Goal: Task Accomplishment & Management: Use online tool/utility

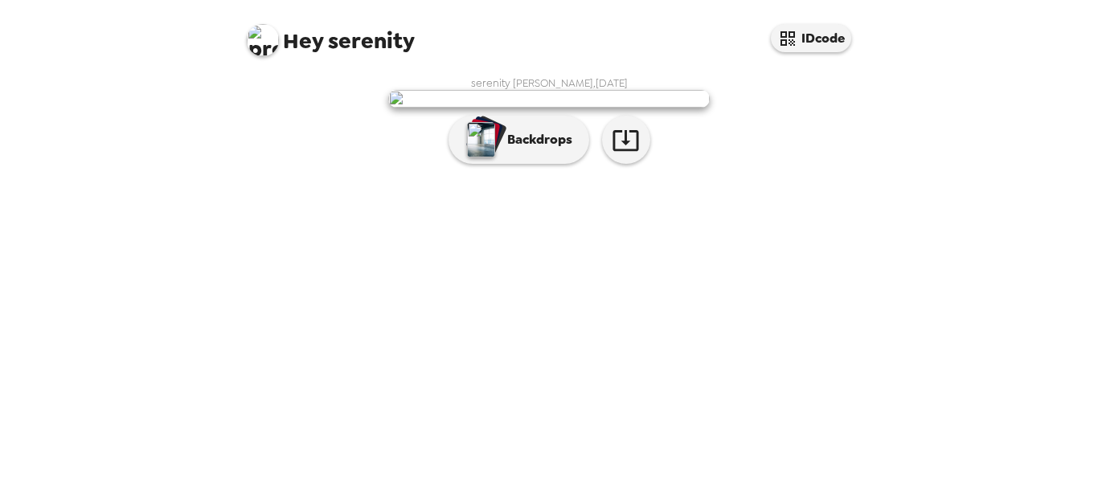
scroll to position [53, 0]
click at [511, 108] on img at bounding box center [548, 99] width 321 height 18
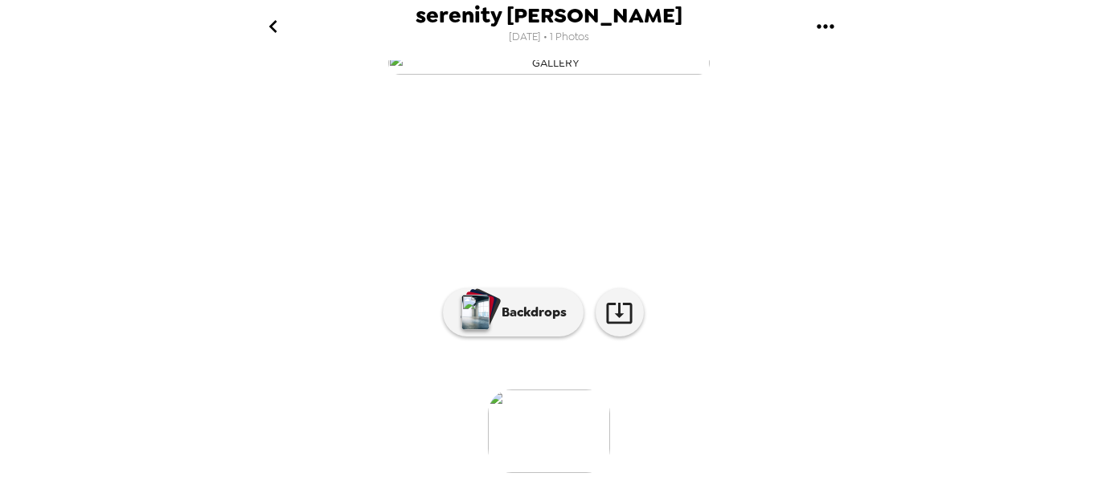
scroll to position [81, 0]
click at [616, 327] on icon at bounding box center [619, 313] width 28 height 28
